Goal: Information Seeking & Learning: Learn about a topic

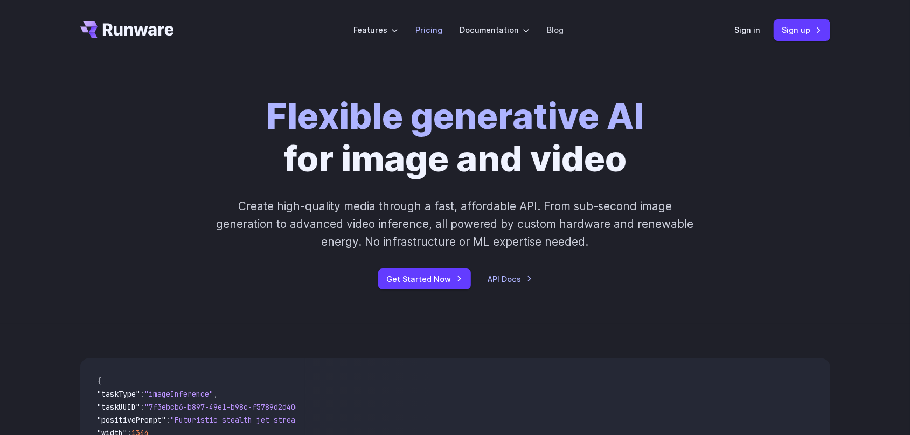
click at [420, 37] on li "Pricing" at bounding box center [429, 30] width 44 height 30
click at [426, 33] on link "Pricing" at bounding box center [428, 30] width 27 height 12
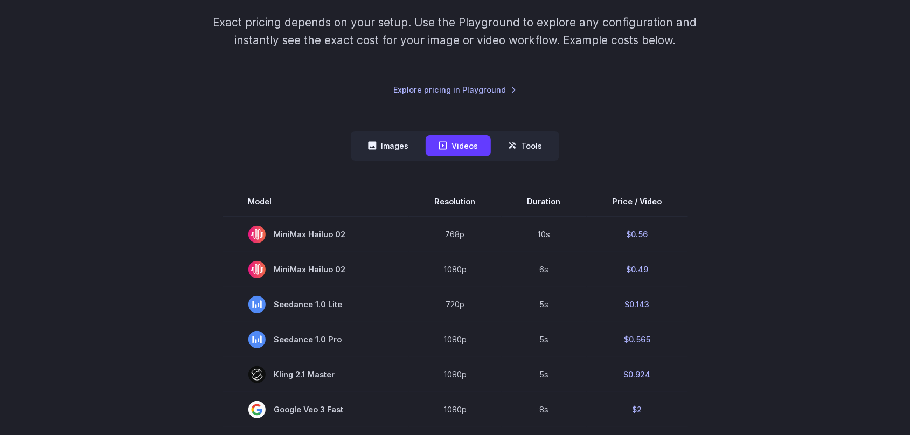
scroll to position [224, 0]
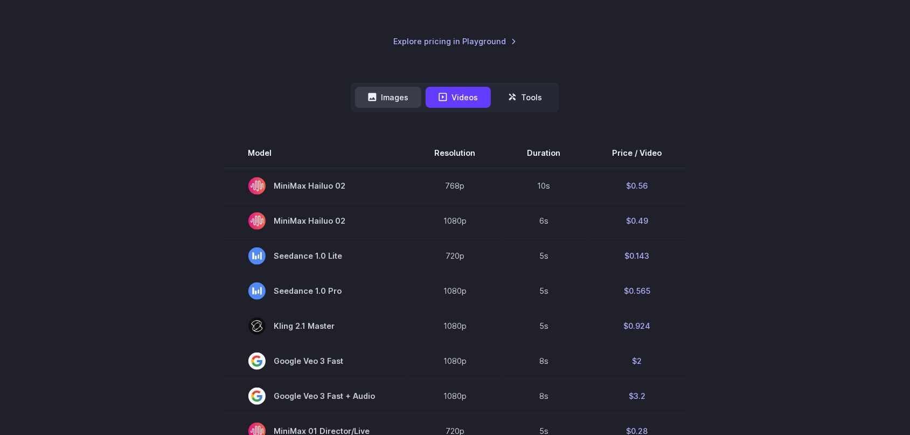
click at [401, 98] on button "Images" at bounding box center [388, 97] width 66 height 21
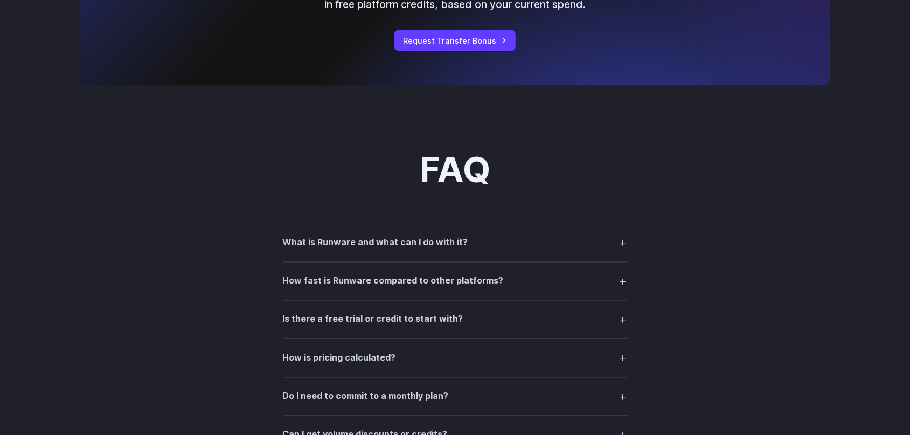
scroll to position [1233, 0]
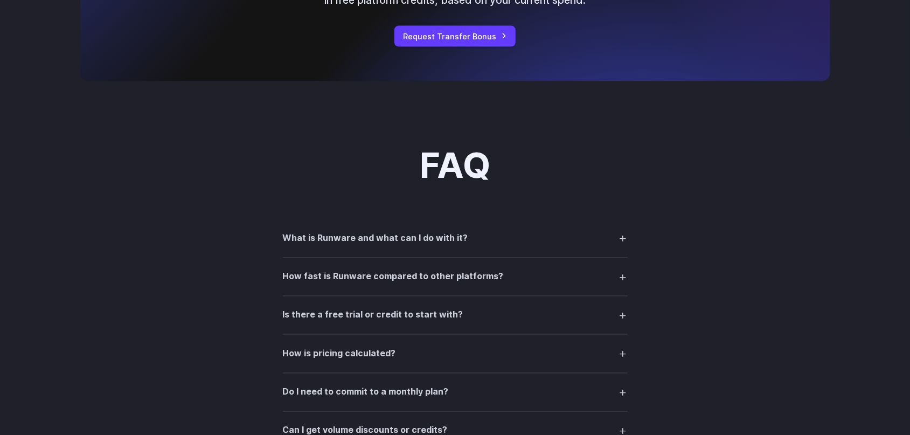
click at [622, 243] on summary "What is Runware and what can I do with it?" at bounding box center [455, 238] width 345 height 20
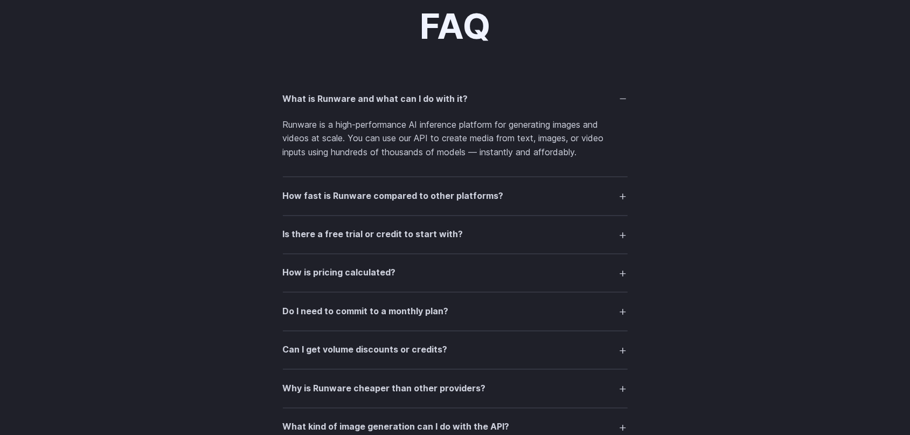
scroll to position [1401, 0]
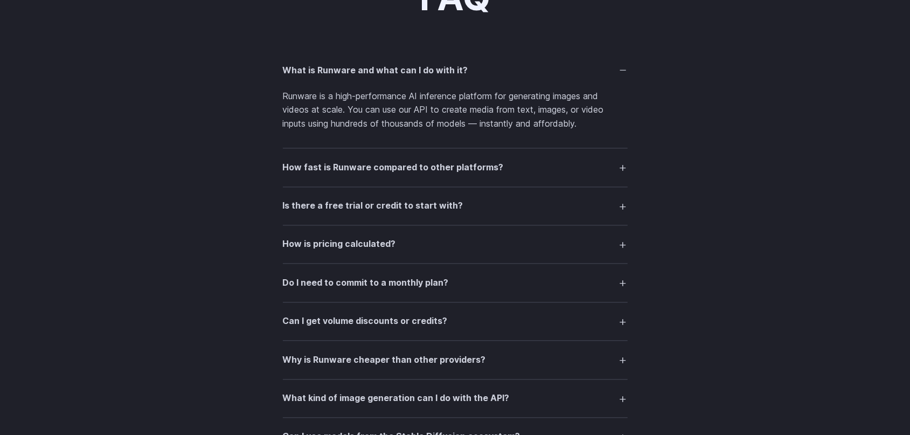
click at [622, 246] on summary "How is pricing calculated?" at bounding box center [455, 244] width 345 height 20
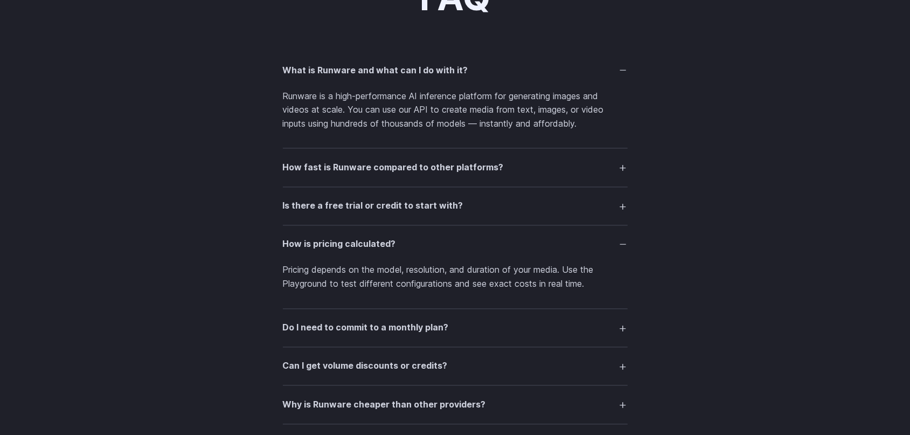
scroll to position [1457, 0]
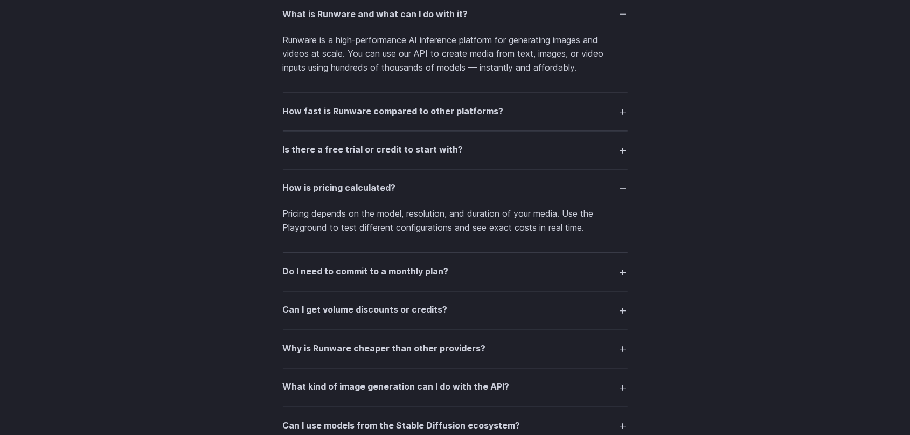
click at [621, 275] on summary "Do I need to commit to a monthly plan?" at bounding box center [455, 271] width 345 height 20
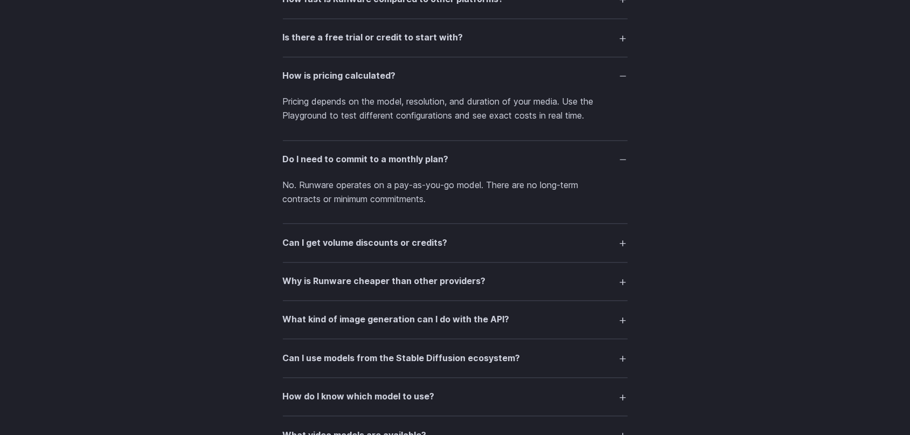
scroll to position [1625, 0]
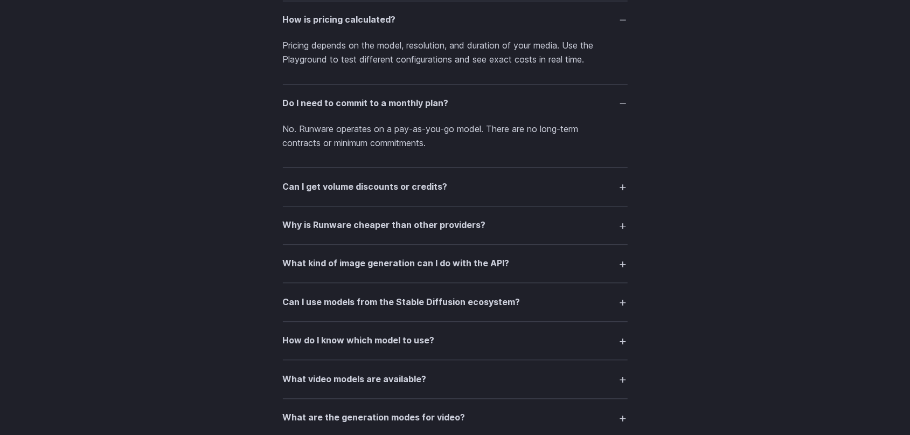
click at [624, 232] on summary "Why is Runware cheaper than other providers?" at bounding box center [455, 225] width 345 height 20
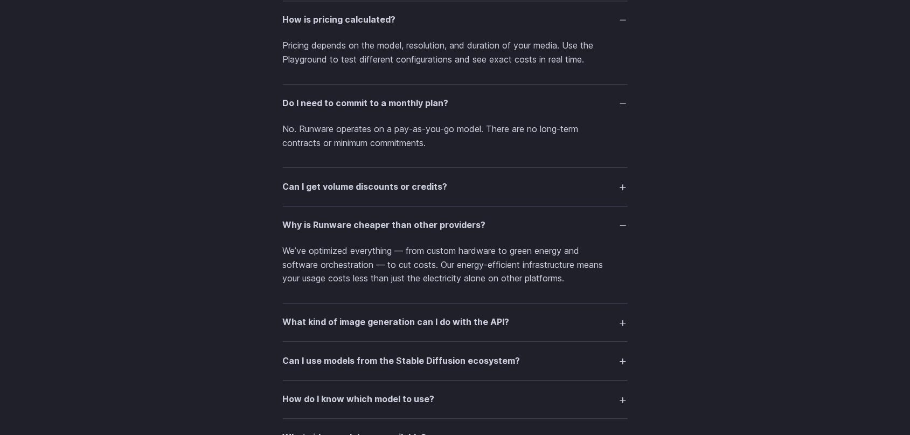
scroll to position [1681, 0]
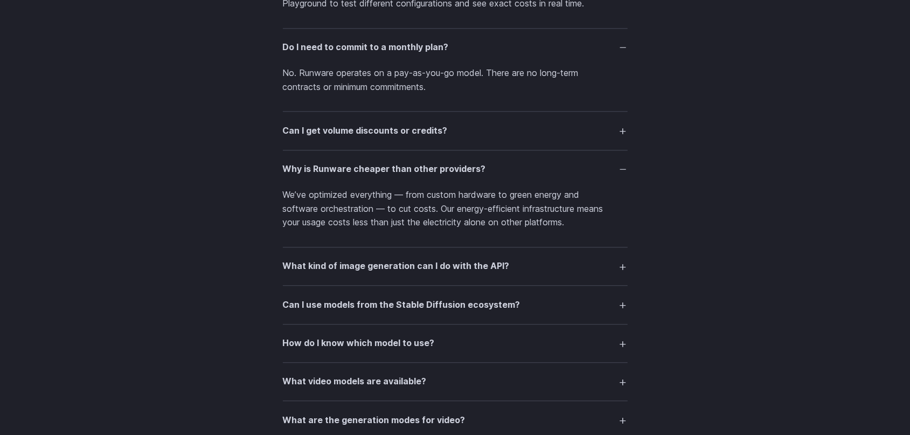
click at [623, 269] on summary "What kind of image generation can I do with the API?" at bounding box center [455, 266] width 345 height 20
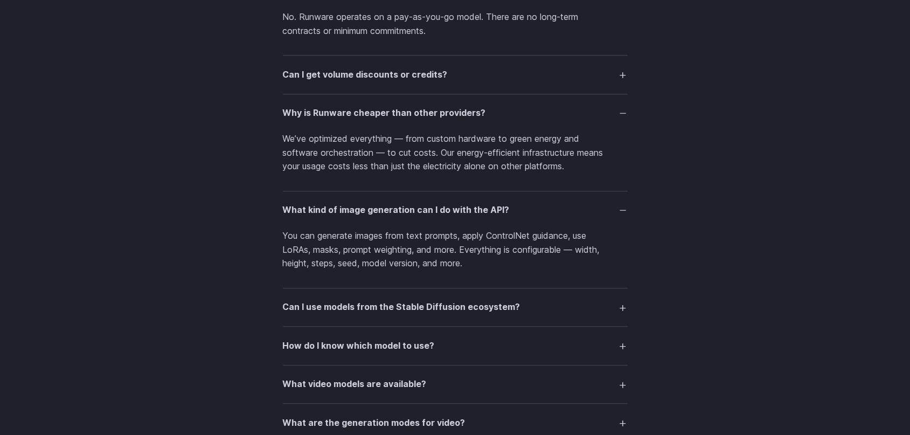
scroll to position [1961, 0]
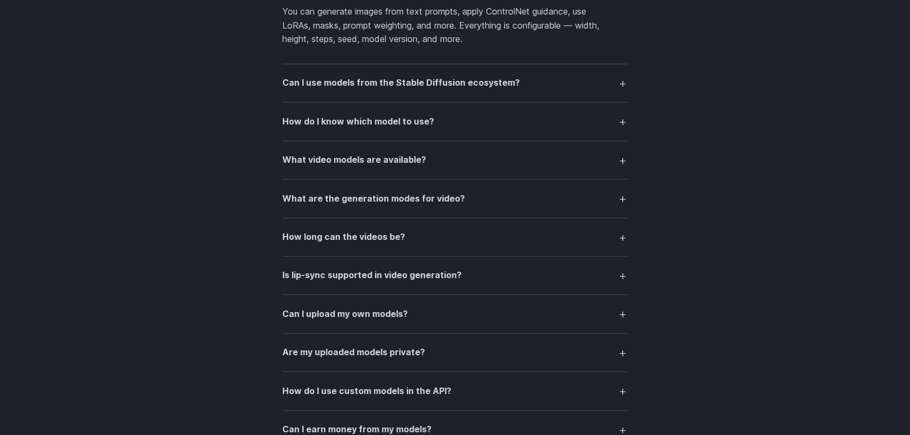
click at [623, 243] on summary "How long can the videos be?" at bounding box center [455, 237] width 345 height 20
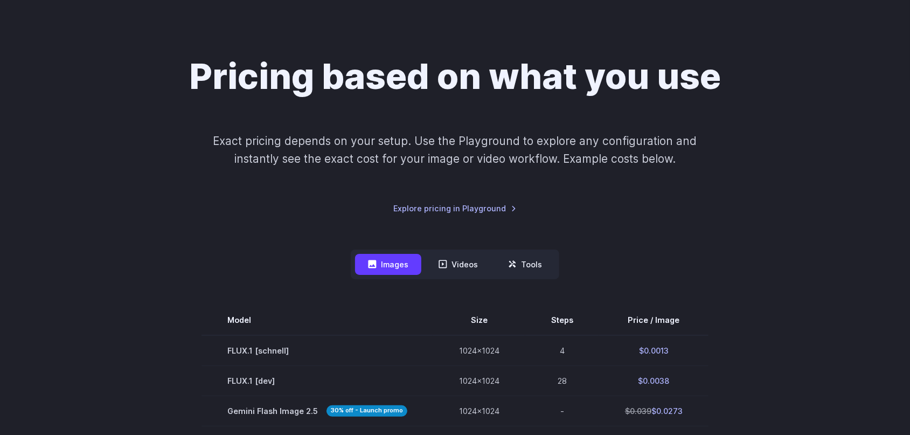
scroll to position [0, 0]
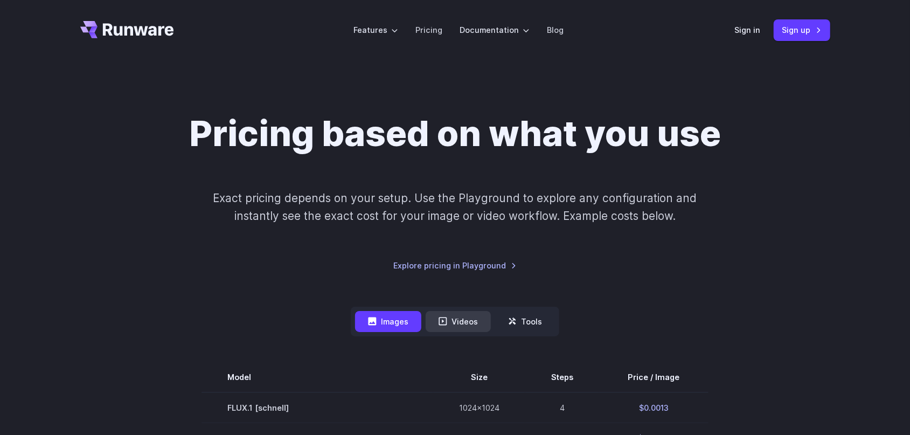
click at [458, 321] on button "Videos" at bounding box center [458, 321] width 65 height 21
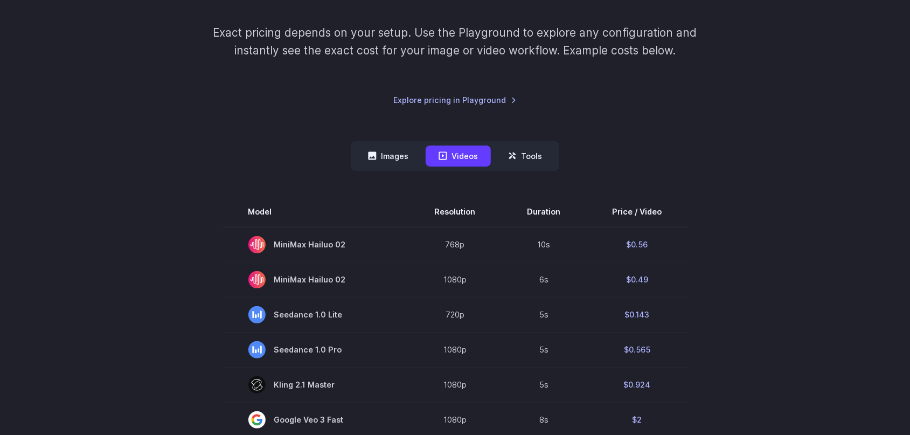
scroll to position [168, 0]
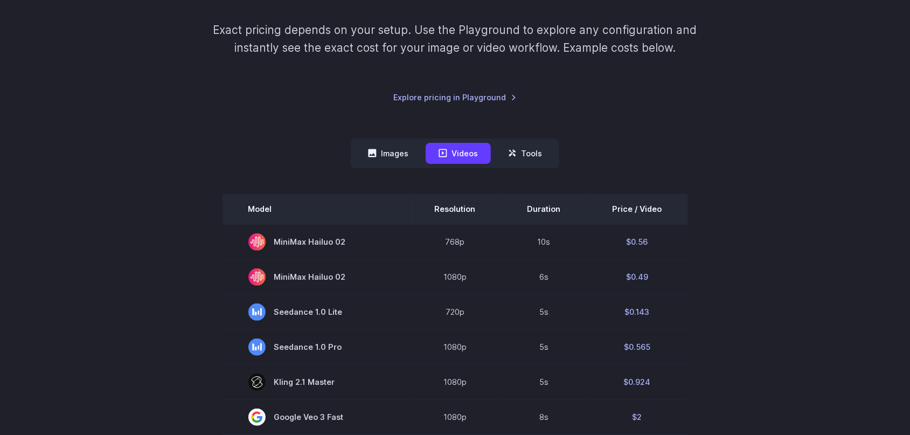
click at [460, 207] on th "Resolution" at bounding box center [455, 209] width 93 height 30
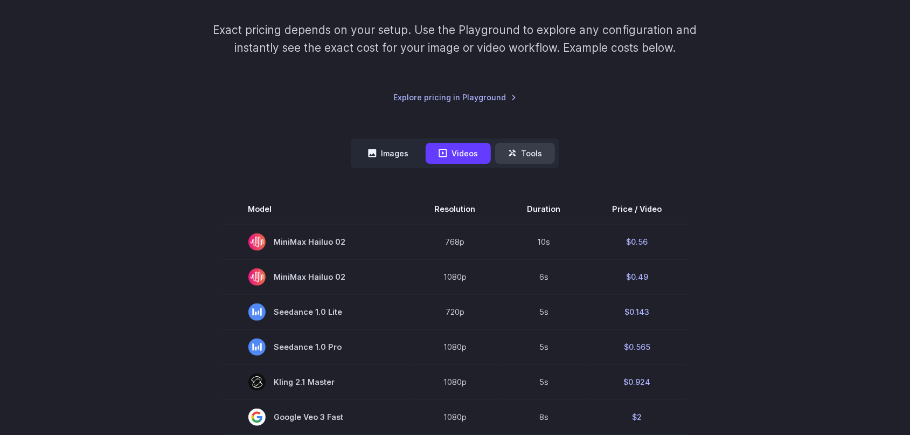
click at [519, 157] on button "Tools" at bounding box center [525, 153] width 60 height 21
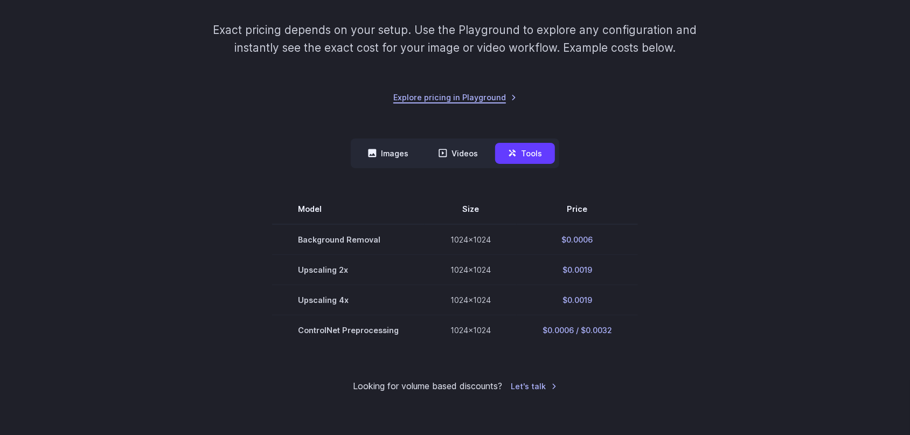
click at [464, 102] on link "Explore pricing in Playground" at bounding box center [454, 97] width 123 height 12
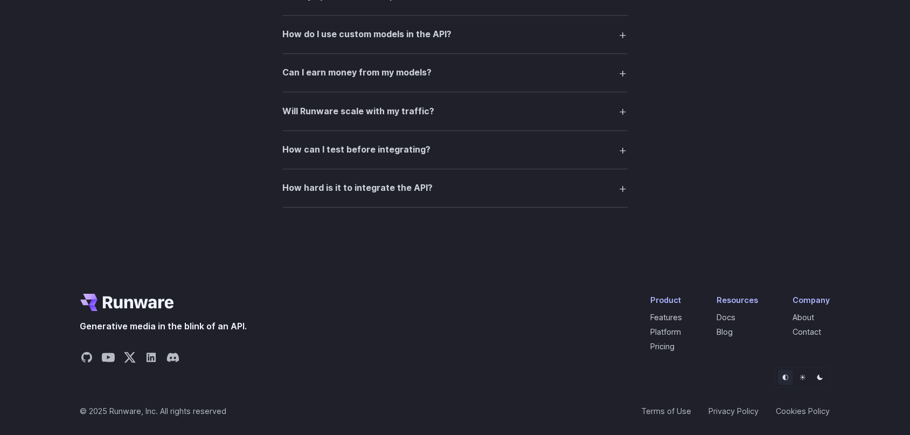
scroll to position [2186, 0]
click at [809, 316] on link "About" at bounding box center [804, 317] width 22 height 9
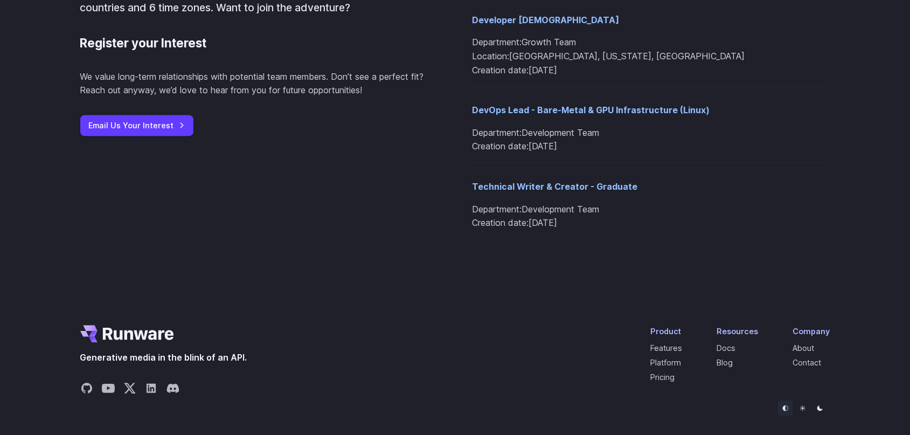
scroll to position [1420, 0]
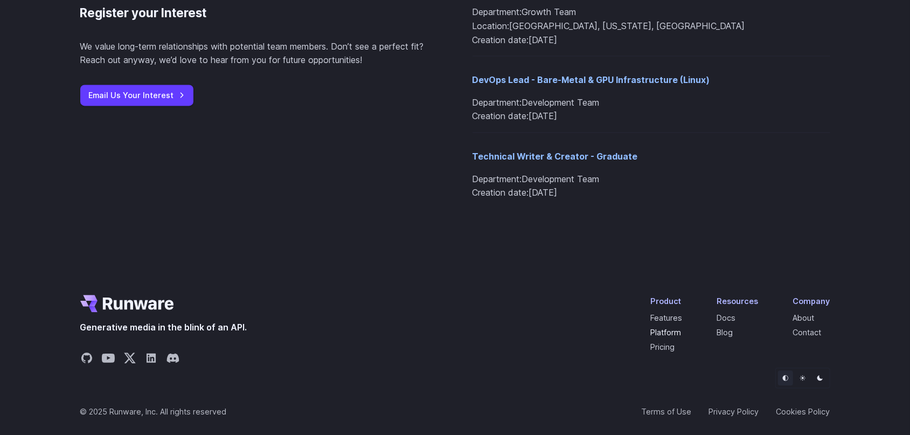
click at [672, 331] on link "Platform" at bounding box center [666, 332] width 31 height 9
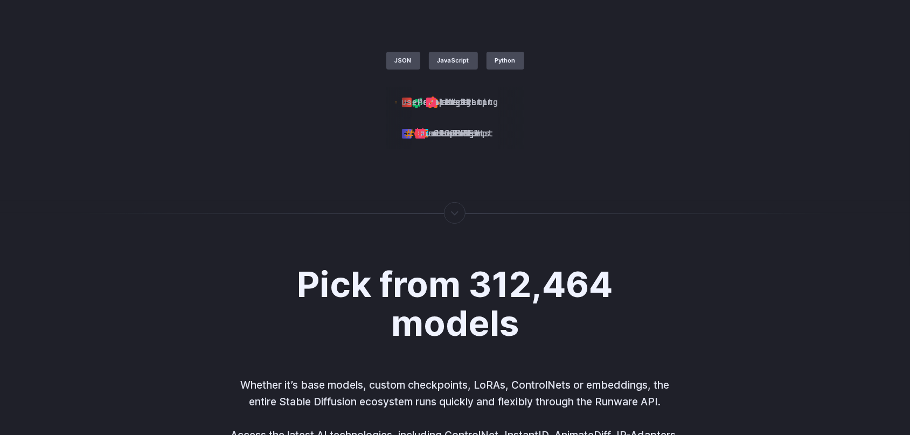
scroll to position [2577, 0]
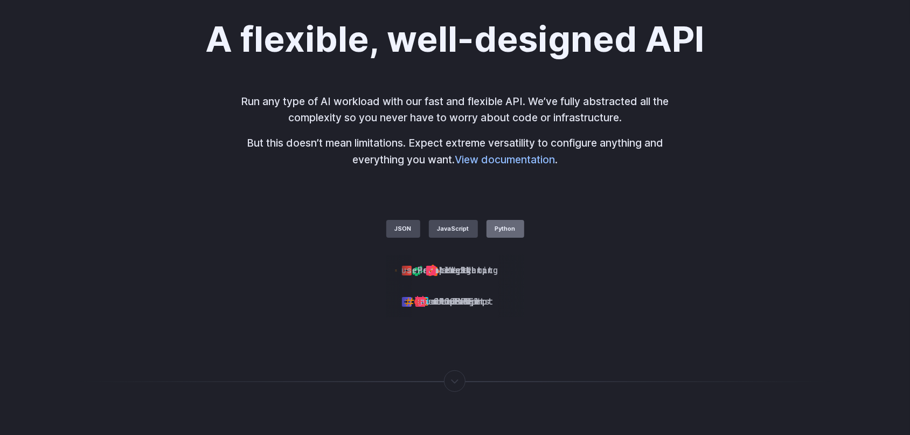
click at [508, 223] on label "Python" at bounding box center [505, 229] width 38 height 18
click at [396, 227] on label "JSON" at bounding box center [403, 229] width 34 height 18
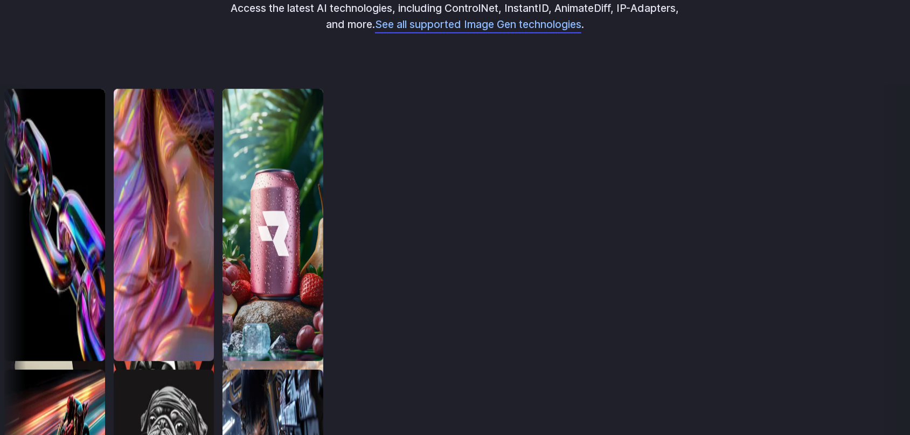
scroll to position [3193, 0]
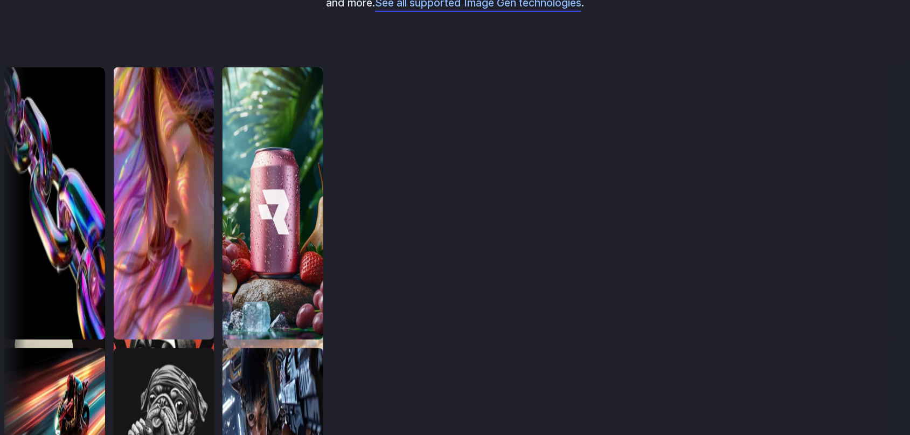
click at [538, 193] on div "Pick from 312,464 models Whether it’s base models, custom checkpoints, LoRAs, C…" at bounding box center [455, 164] width 910 height 696
click at [536, 9] on link "See all supported Image Gen technologies" at bounding box center [478, 2] width 206 height 13
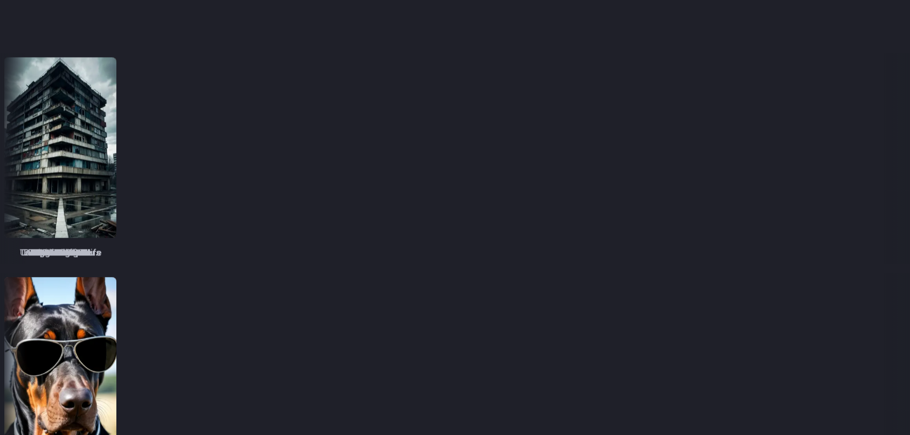
scroll to position [1793, 0]
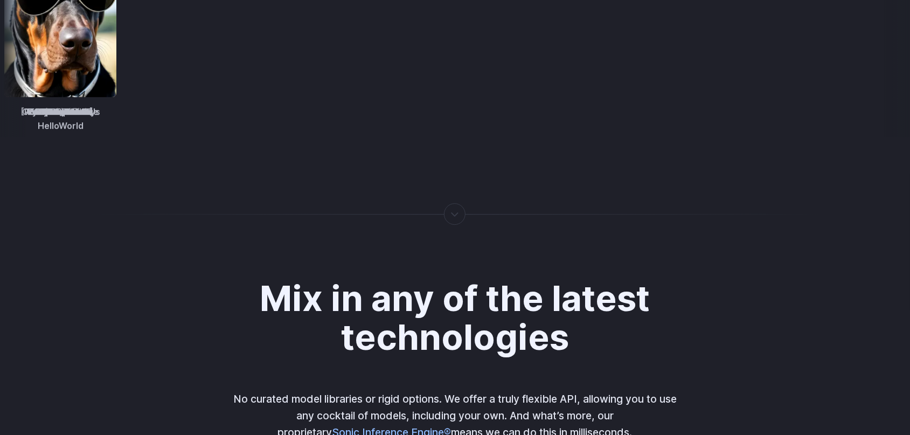
scroll to position [2241, 0]
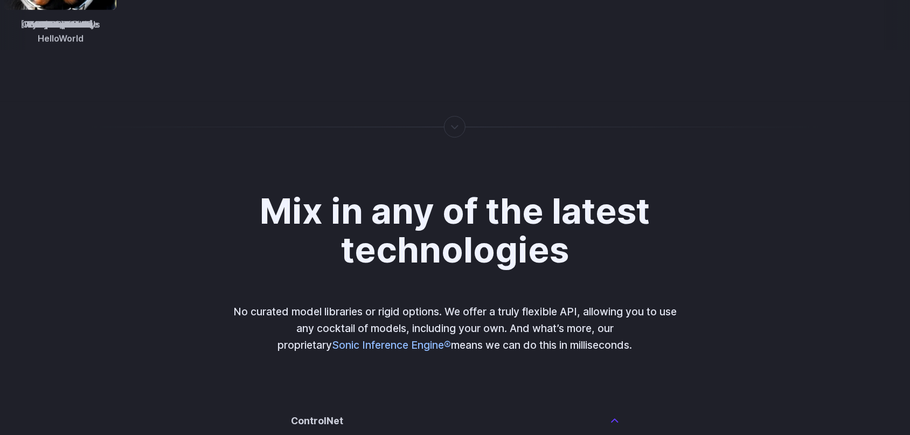
drag, startPoint x: 456, startPoint y: 104, endPoint x: 450, endPoint y: 108, distance: 7.5
click at [455, 127] on div at bounding box center [455, 127] width 1 height 0
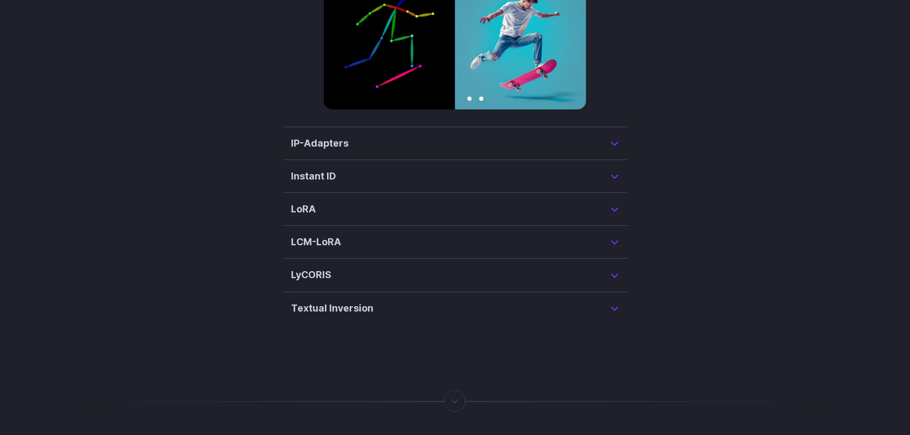
scroll to position [2745, 0]
click at [615, 135] on summary "IP-Adapters" at bounding box center [455, 142] width 328 height 15
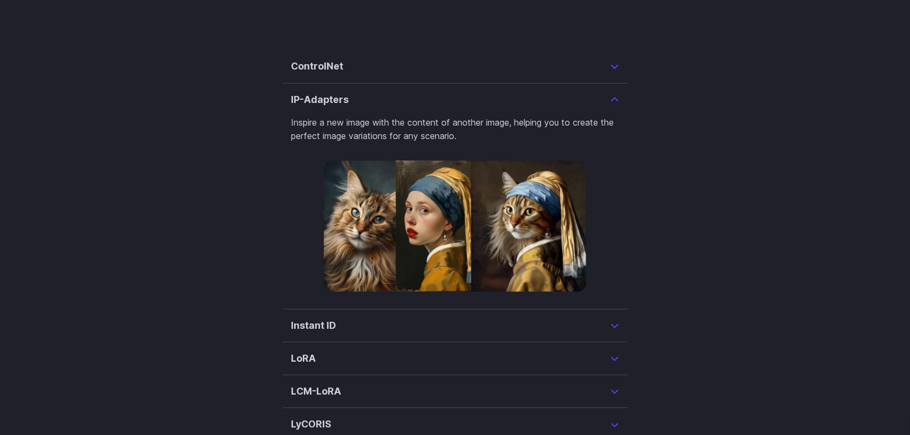
scroll to position [2595, 0]
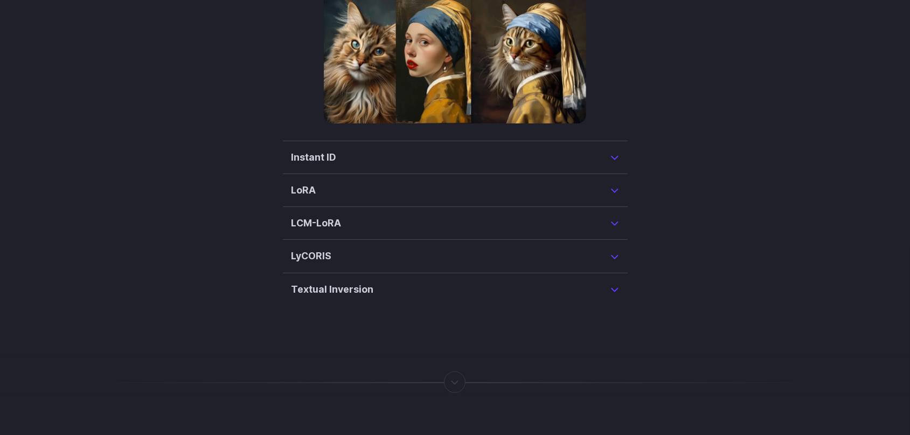
click at [616, 150] on summary "Instant ID" at bounding box center [455, 157] width 328 height 15
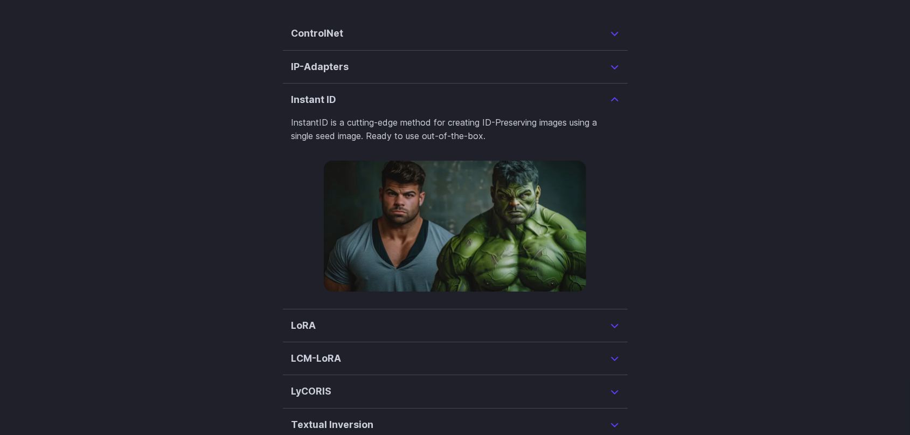
scroll to position [2629, 0]
click at [617, 317] on summary "LoRA" at bounding box center [455, 324] width 328 height 15
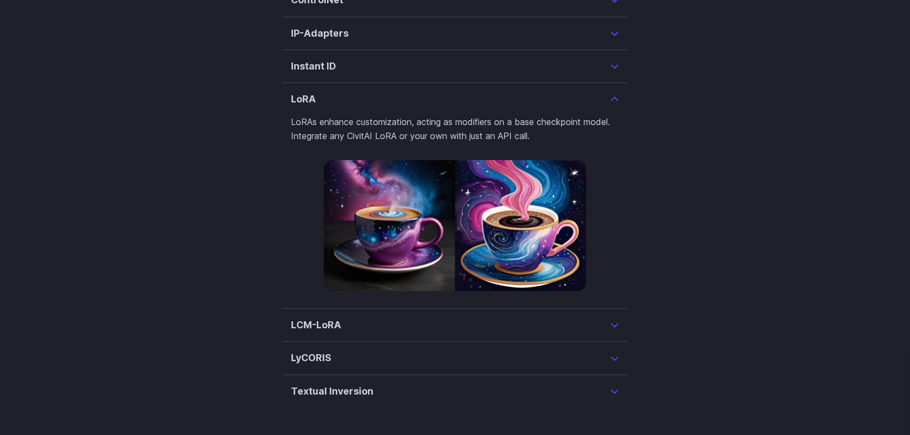
scroll to position [2662, 0]
click at [616, 317] on summary "LCM-LoRA" at bounding box center [455, 324] width 328 height 15
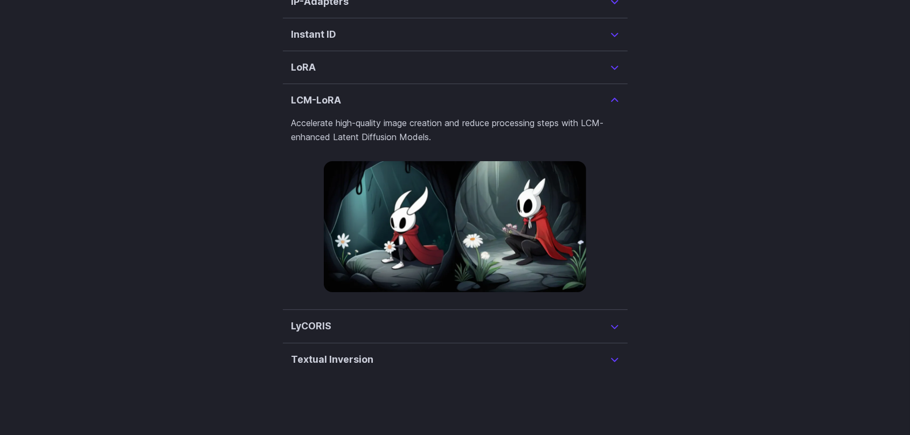
scroll to position [2695, 0]
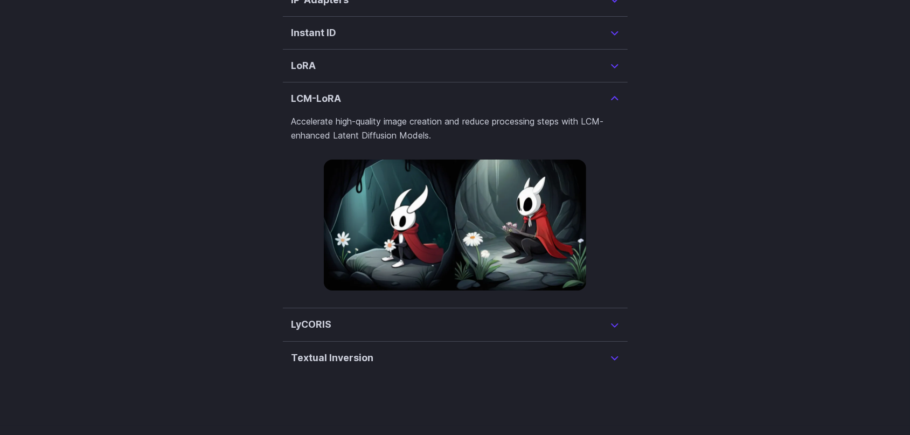
click at [623, 314] on details "LyCORIS Advanced training methodology that enhances the capabilities of Image G…" at bounding box center [455, 324] width 345 height 33
click at [612, 317] on summary "LyCORIS" at bounding box center [455, 324] width 328 height 15
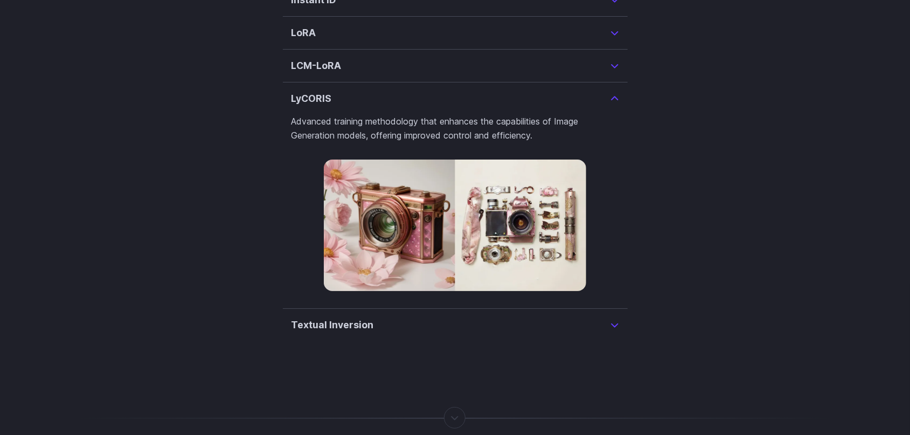
scroll to position [2728, 0]
click at [621, 314] on details "Textual Inversion Add small models that customize the output of your Stable Dif…" at bounding box center [455, 325] width 345 height 32
click at [617, 317] on summary "Textual Inversion" at bounding box center [455, 324] width 328 height 15
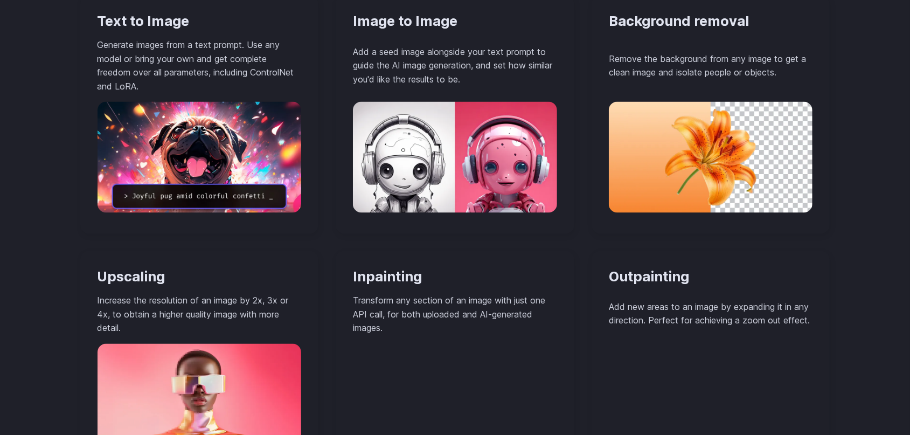
scroll to position [0, 0]
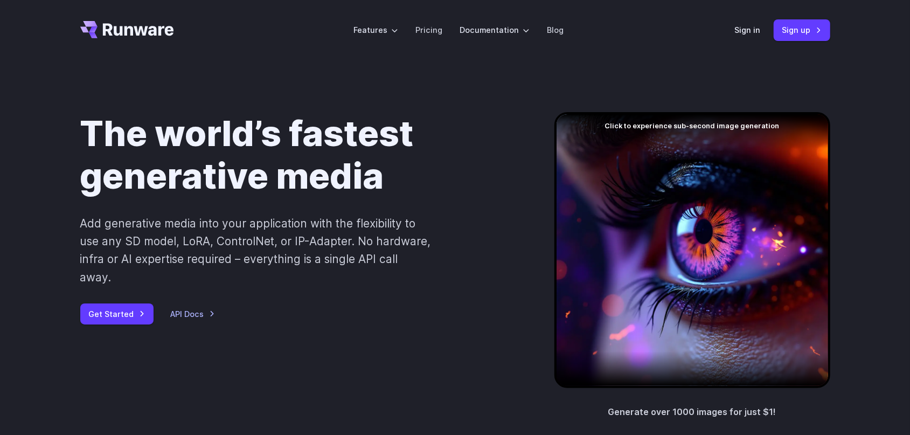
drag, startPoint x: 617, startPoint y: 314, endPoint x: 562, endPoint y: -61, distance: 378.4
click at [433, 30] on link "Pricing" at bounding box center [428, 30] width 27 height 12
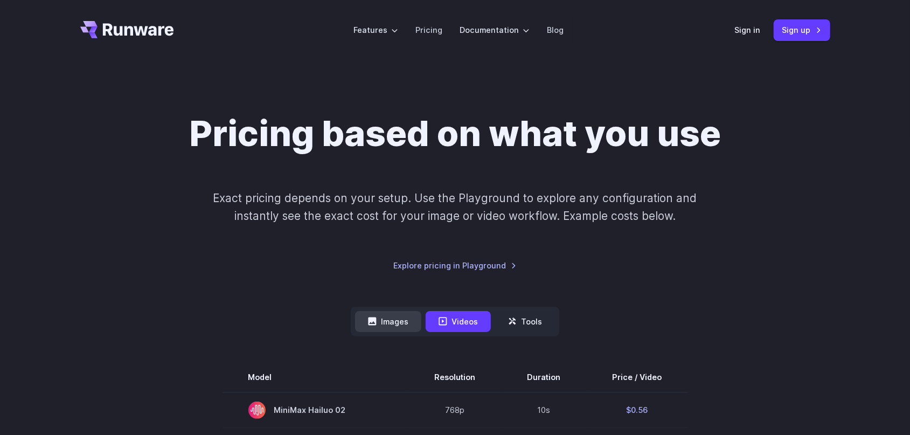
click at [401, 328] on button "Images" at bounding box center [388, 321] width 66 height 21
